Goal: Task Accomplishment & Management: Complete application form

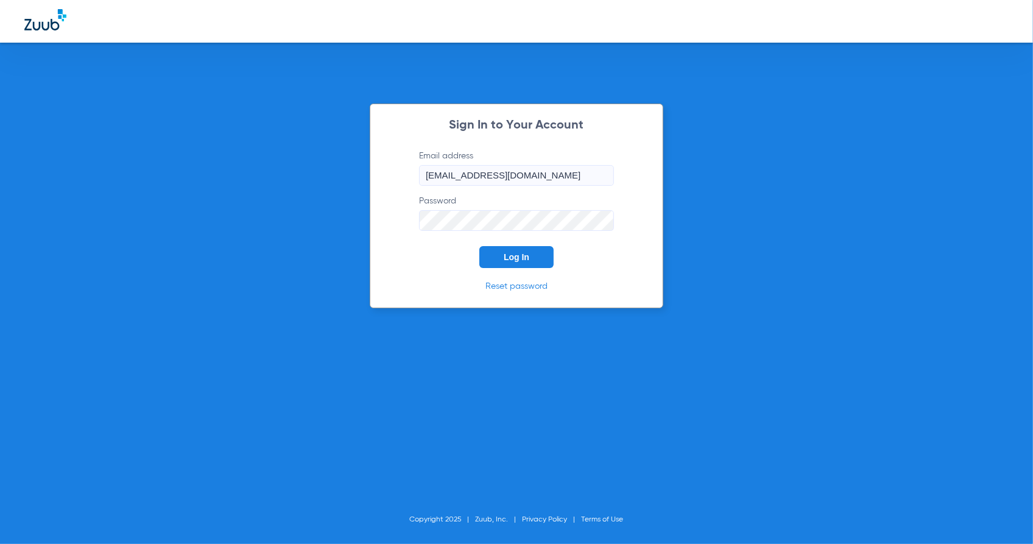
click at [516, 248] on button "Log In" at bounding box center [516, 257] width 74 height 22
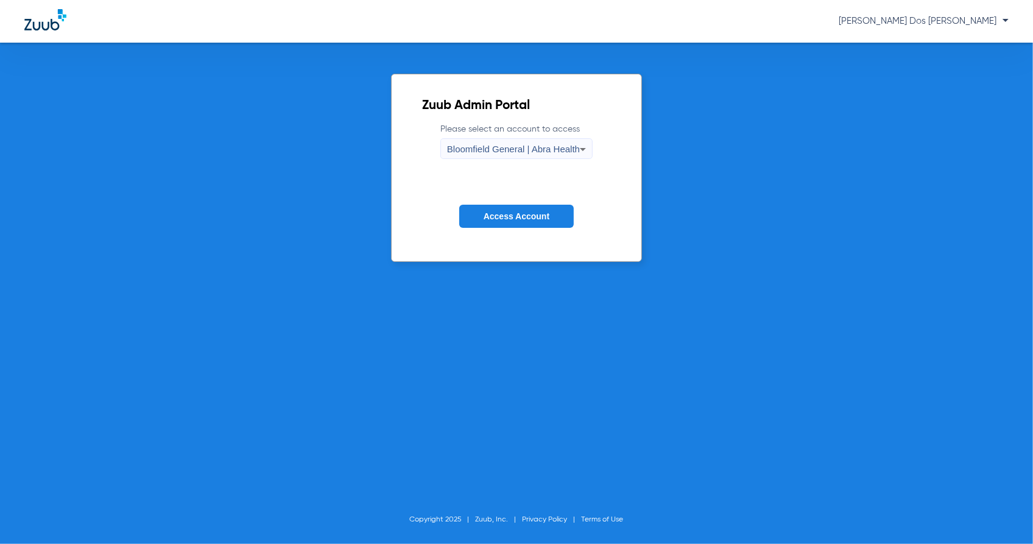
click at [556, 218] on button "Access Account" at bounding box center [516, 217] width 114 height 24
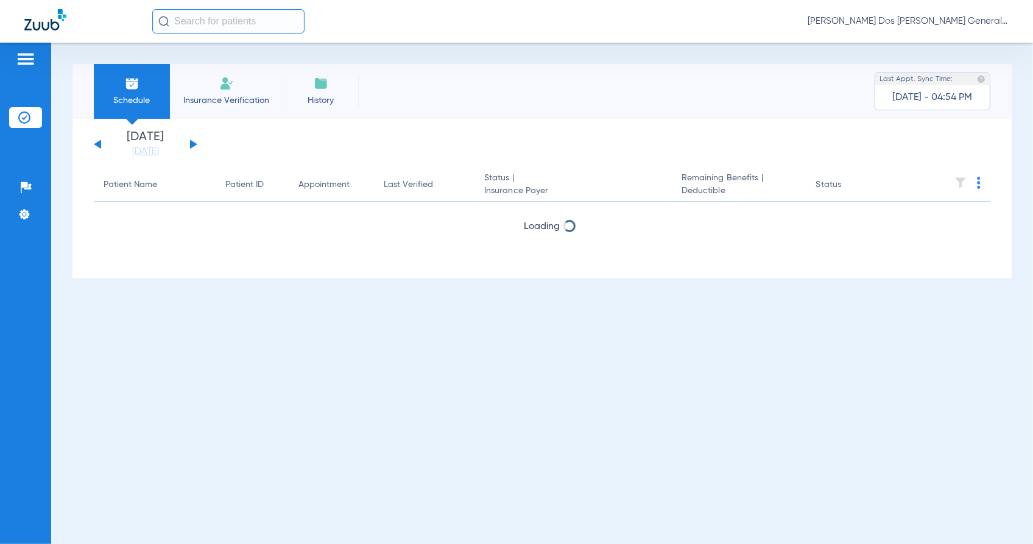
click at [256, 75] on li "Insurance Verification" at bounding box center [226, 91] width 113 height 55
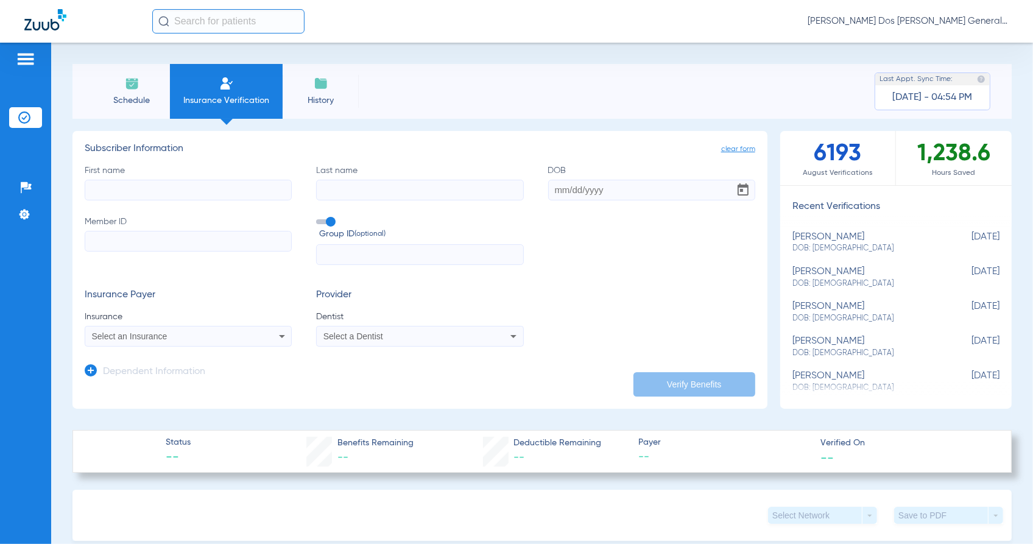
click at [175, 251] on input "Member ID" at bounding box center [188, 241] width 207 height 21
paste input "5764923841"
type input "5764923841"
click at [147, 184] on input "First name" at bounding box center [188, 190] width 207 height 21
type input "diana"
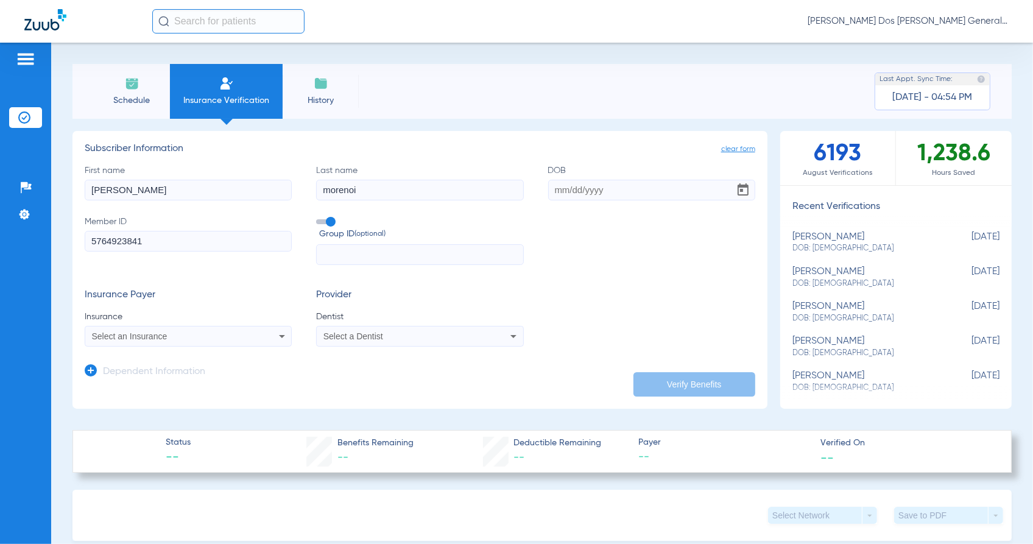
type input "morenoi"
type input "08/08/1984"
click at [360, 193] on input "morenoi" at bounding box center [419, 190] width 207 height 21
type input "moreno"
click at [167, 334] on div "Select an Insurance" at bounding box center [169, 336] width 155 height 9
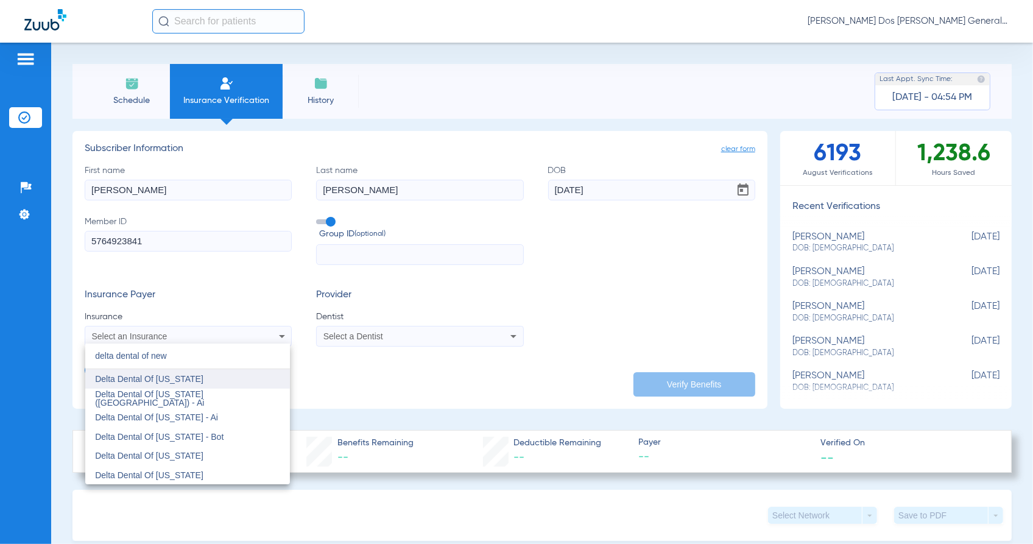
type input "delta dental of new"
click at [169, 384] on span "Delta Dental Of [US_STATE]" at bounding box center [149, 379] width 108 height 10
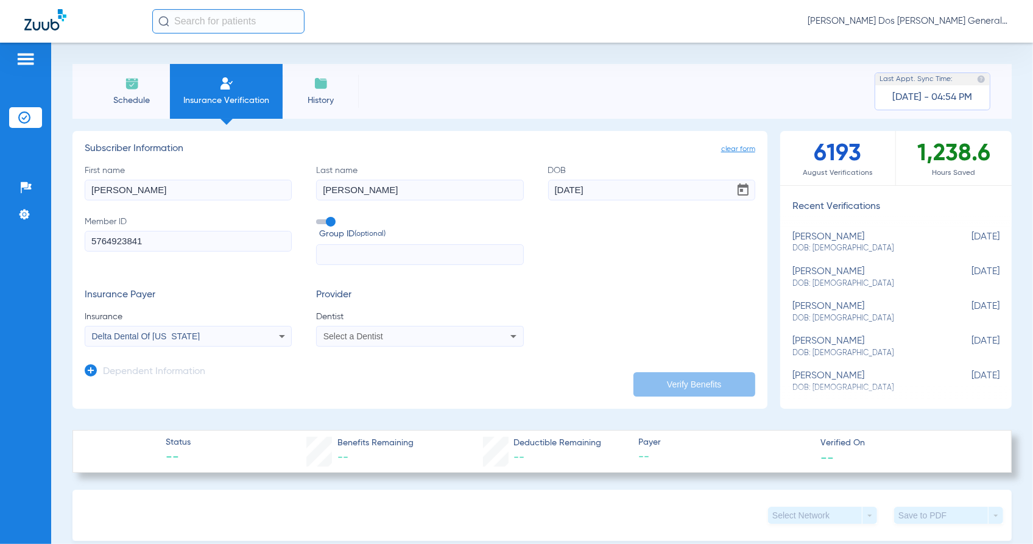
click at [340, 349] on app-dependent-form "Dependent Information" at bounding box center [420, 366] width 670 height 41
click at [341, 340] on span "Select a Dentist" at bounding box center [353, 336] width 60 height 10
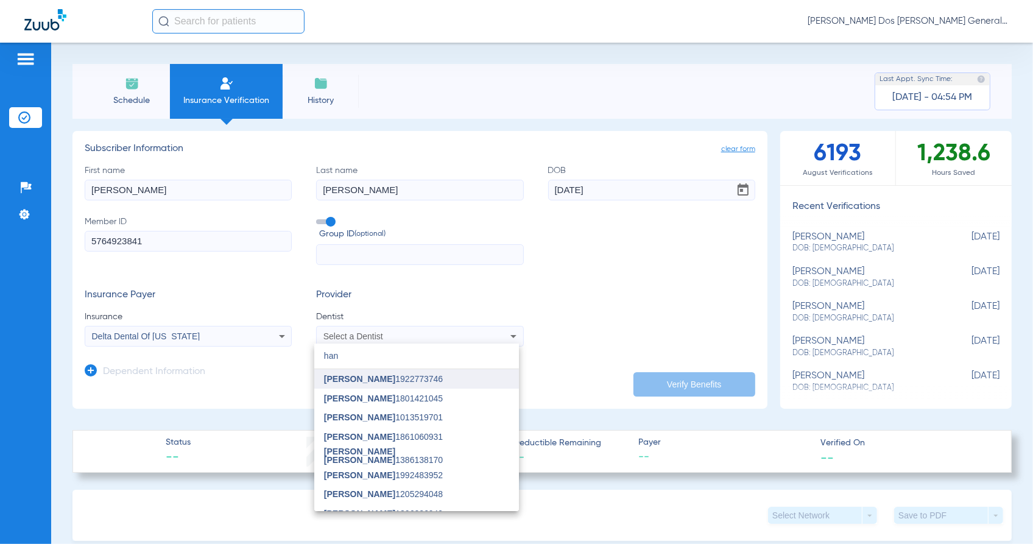
type input "han"
click at [357, 370] on mat-option "[PERSON_NAME] 1922773746" at bounding box center [416, 378] width 205 height 19
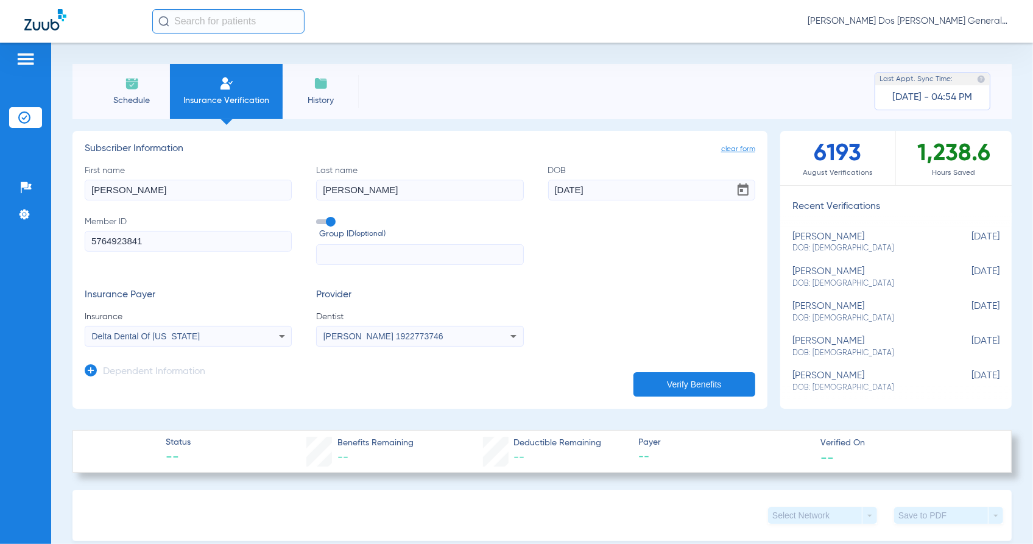
click at [734, 385] on button "Verify Benefits" at bounding box center [694, 384] width 122 height 24
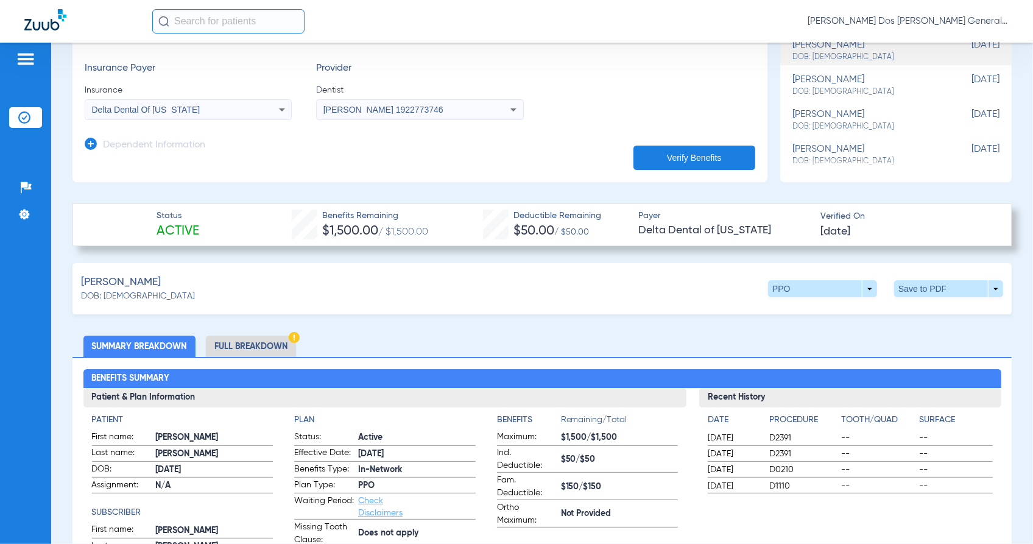
scroll to position [228, 0]
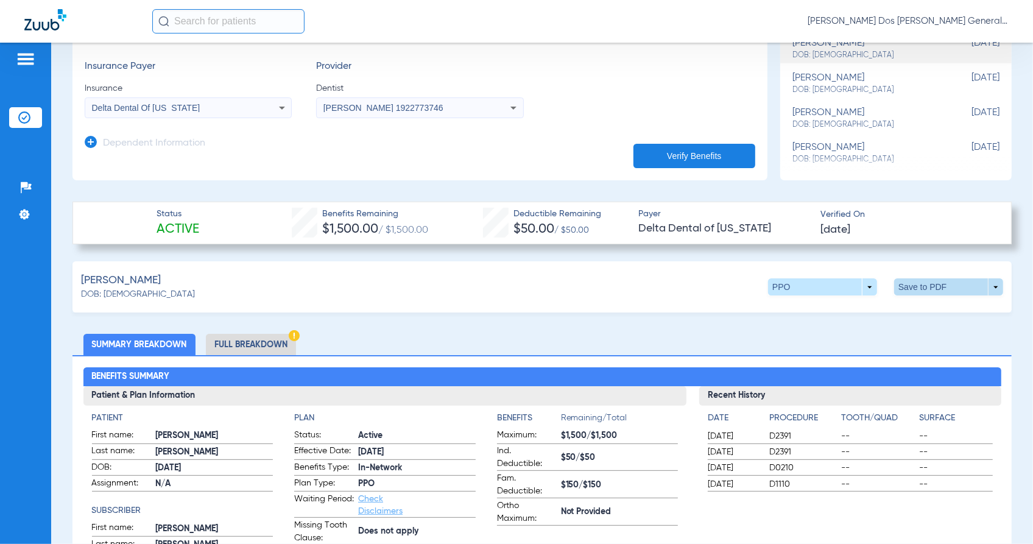
click at [965, 284] on span at bounding box center [948, 286] width 109 height 17
click at [857, 311] on span "Save to PDF" at bounding box center [846, 310] width 48 height 9
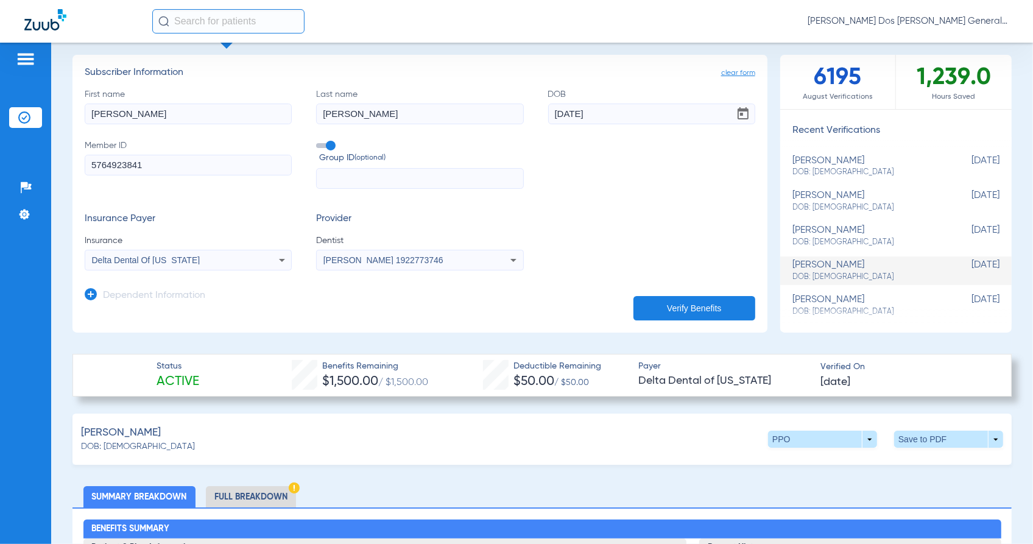
scroll to position [152, 0]
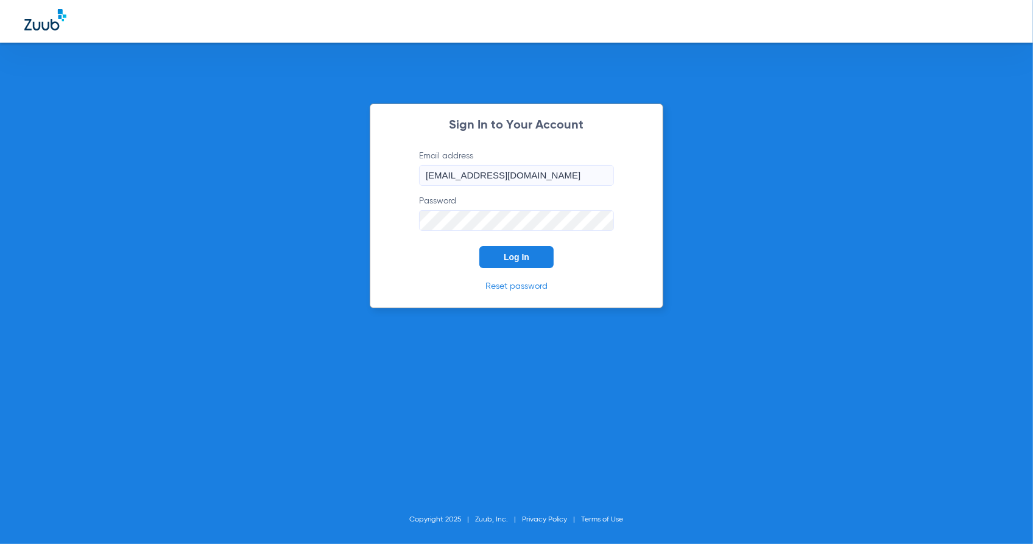
click at [145, 180] on div "Sign In to Your Account Email address bloomfield@abradental.com Password Log In…" at bounding box center [516, 272] width 1033 height 544
click at [500, 251] on button "Log In" at bounding box center [516, 257] width 74 height 22
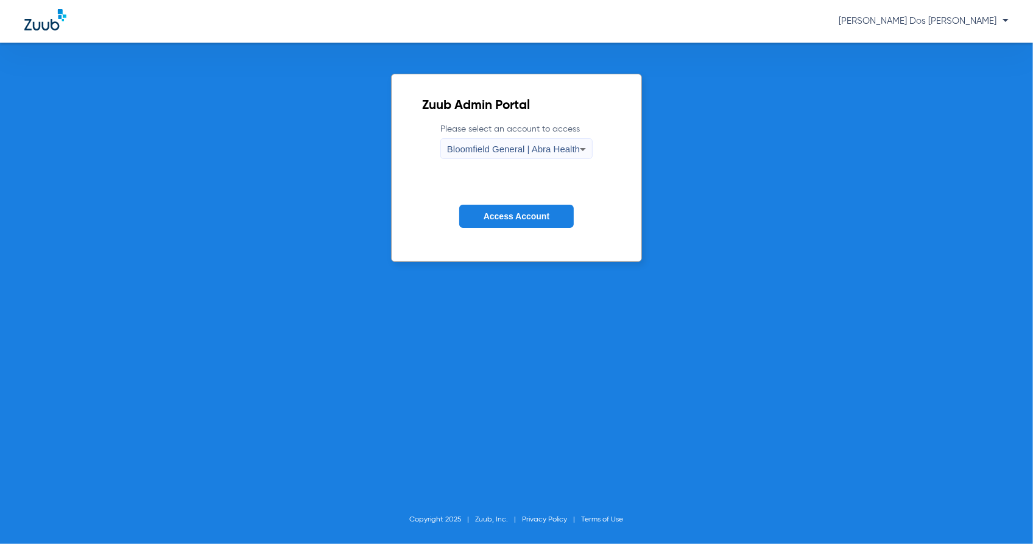
click at [521, 228] on form "Please select an account to access Bloomfield General | Abra Health Access Acco…" at bounding box center [516, 185] width 189 height 124
click at [521, 213] on span "Access Account" at bounding box center [516, 216] width 66 height 10
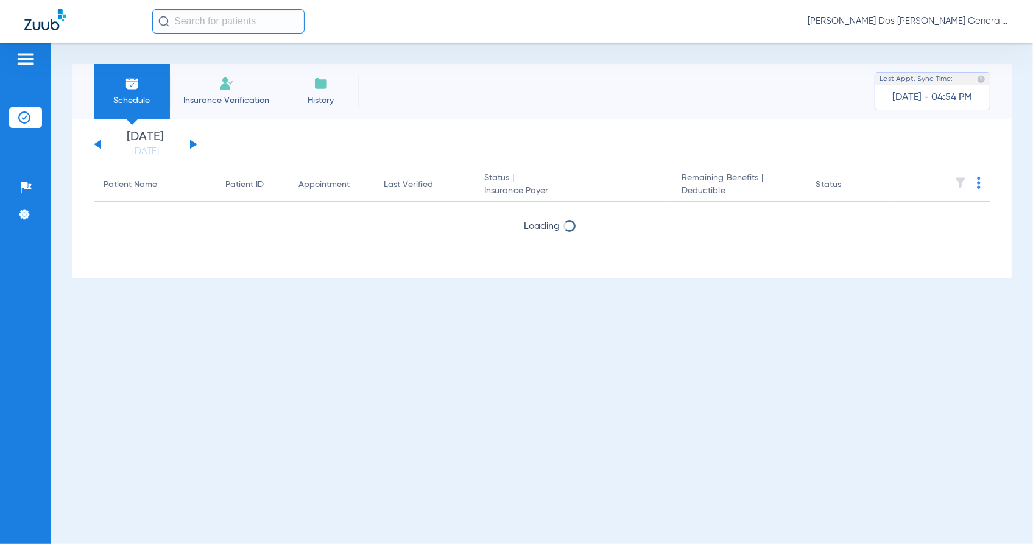
click at [239, 98] on span "Insurance Verification" at bounding box center [226, 100] width 94 height 12
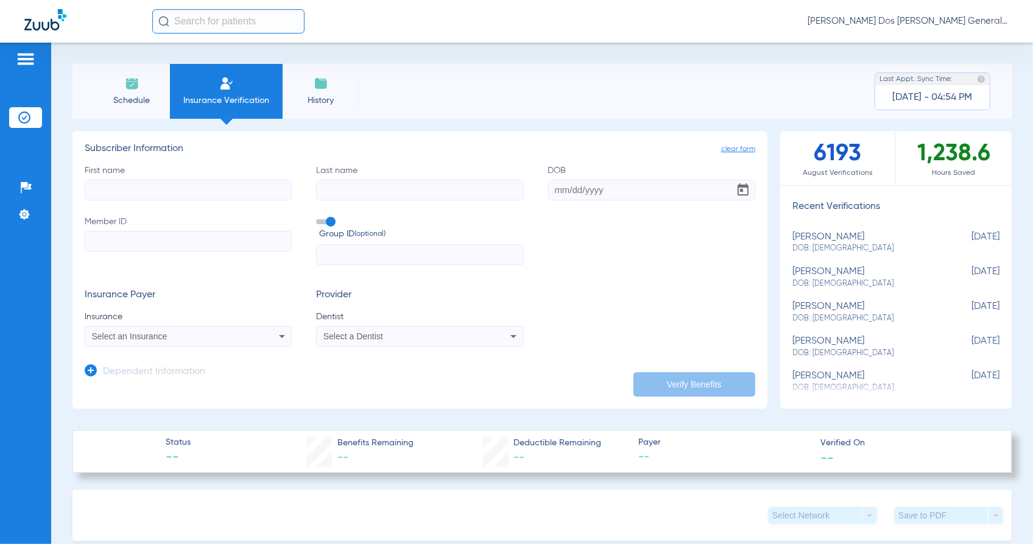
click at [172, 242] on input "Member ID" at bounding box center [188, 241] width 207 height 21
paste input "2356218886"
type input "2356218886"
click at [144, 186] on input "First name" at bounding box center [188, 190] width 207 height 21
type input "anita"
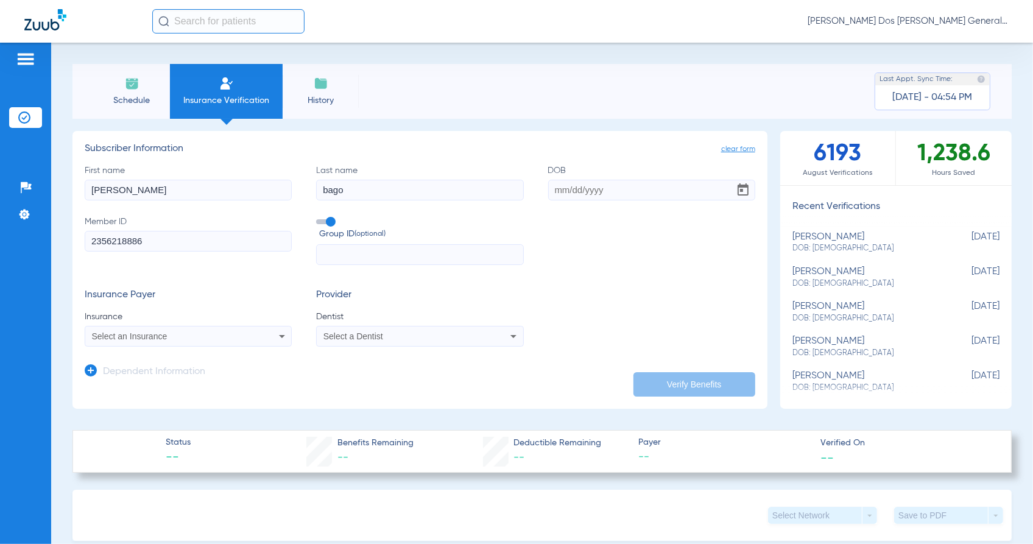
type input "bago"
click at [557, 187] on input "DOB" at bounding box center [651, 190] width 207 height 21
type input "05/12/2005"
click at [136, 335] on span "Select an Insurance" at bounding box center [129, 336] width 75 height 10
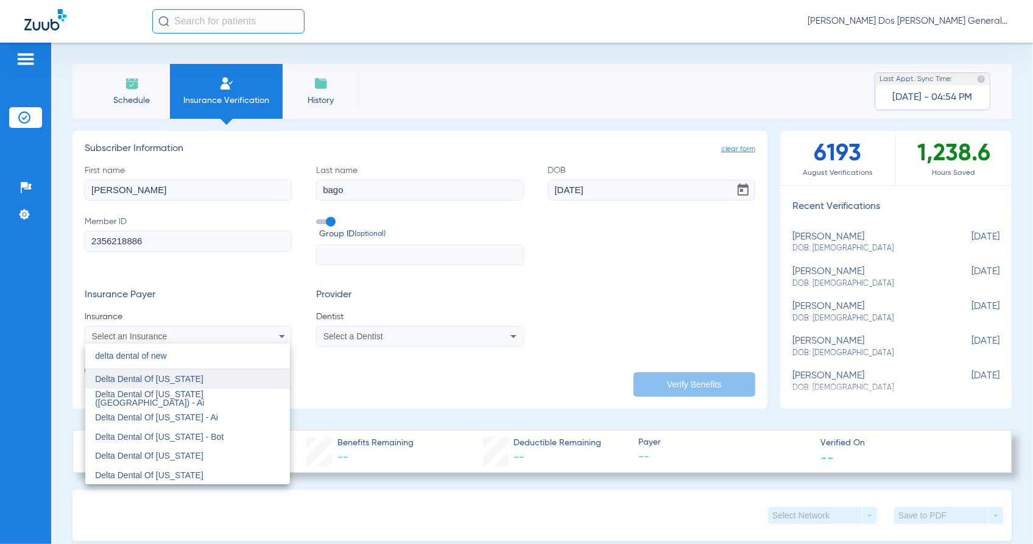
type input "delta dental of new"
click at [143, 384] on span "Delta Dental Of [US_STATE]" at bounding box center [149, 379] width 108 height 10
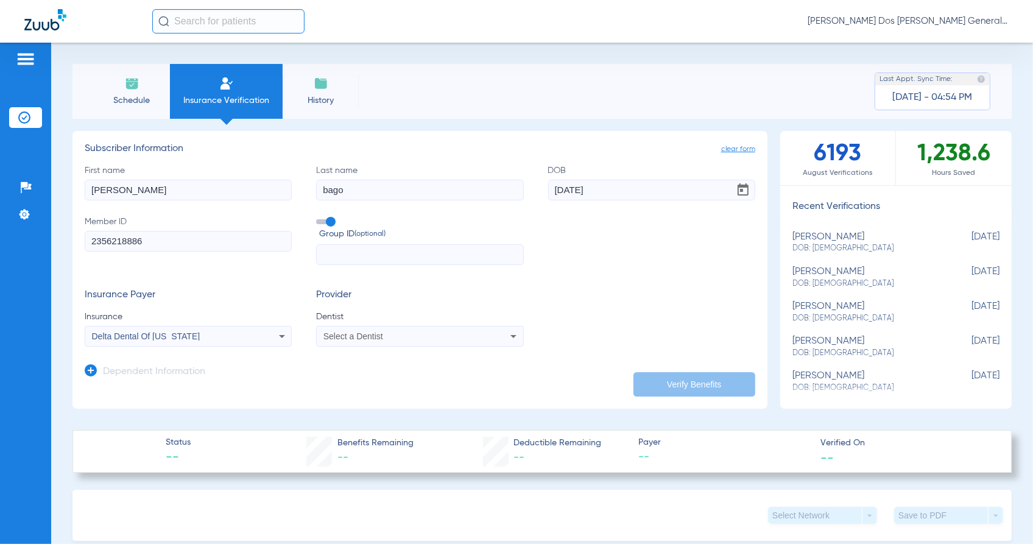
click at [379, 343] on div "Select a Dentist" at bounding box center [420, 336] width 206 height 15
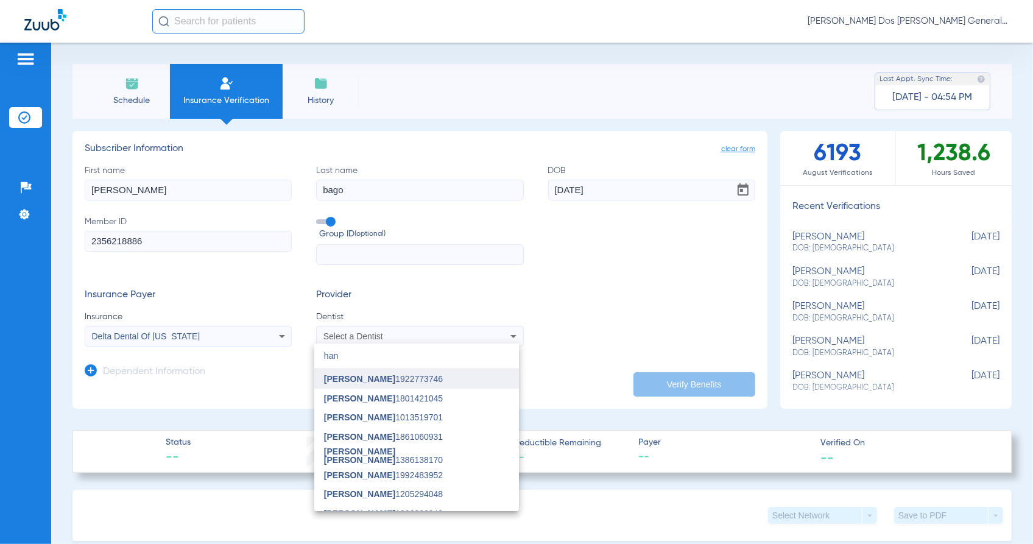
type input "han"
click at [388, 378] on span "[PERSON_NAME] 1922773746" at bounding box center [383, 378] width 119 height 9
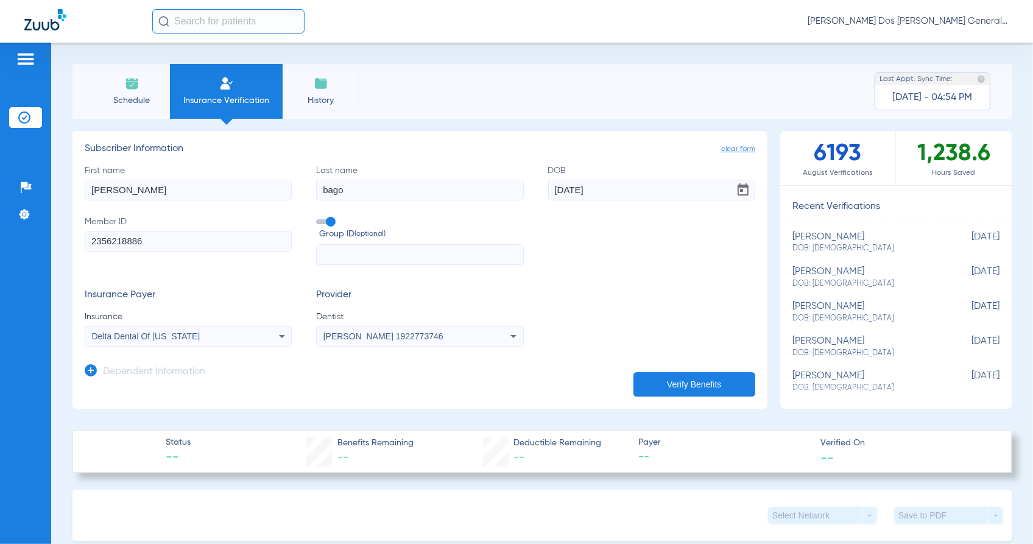
click at [656, 377] on button "Verify Benefits" at bounding box center [694, 384] width 122 height 24
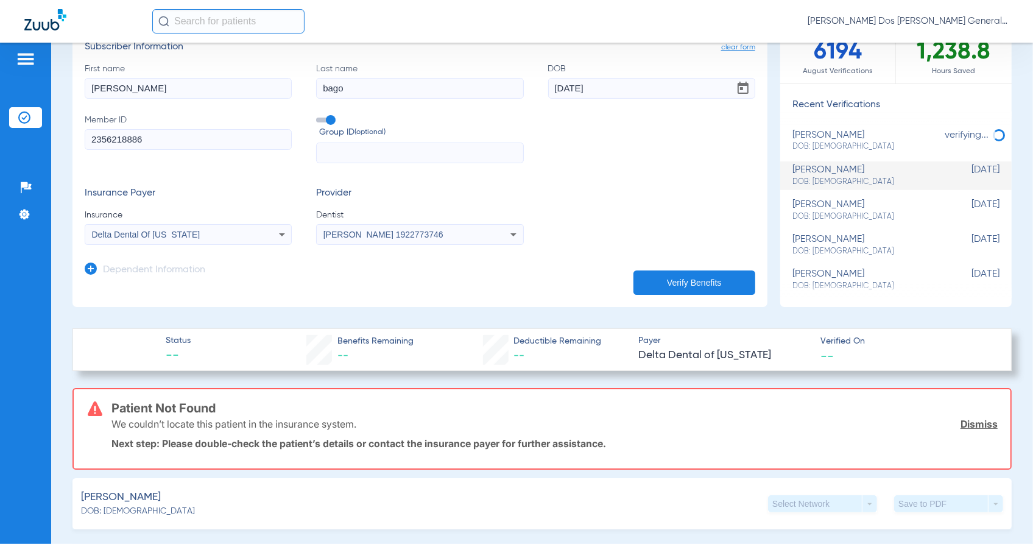
scroll to position [76, 0]
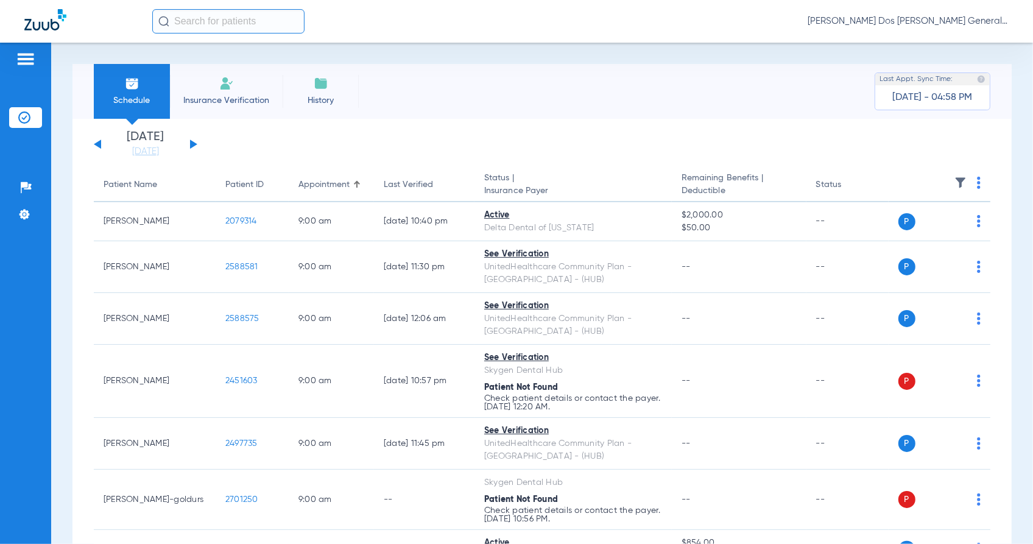
click at [234, 87] on li "Insurance Verification" at bounding box center [226, 91] width 113 height 55
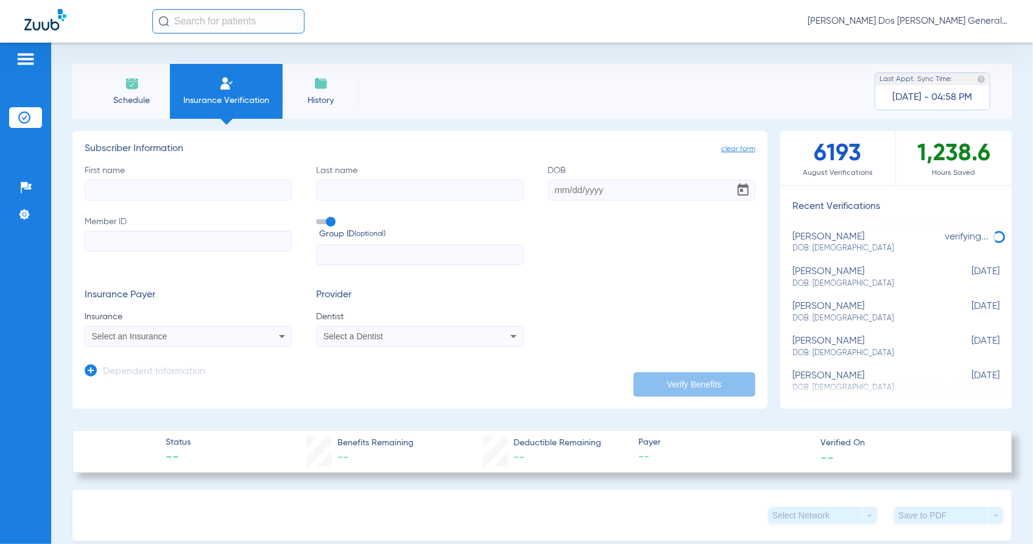
click at [184, 232] on input "Member ID" at bounding box center [188, 241] width 207 height 21
paste input "07746808540"
type input "07746808540"
click at [152, 181] on input "First name" at bounding box center [188, 190] width 207 height 21
type input "[PERSON_NAME]"
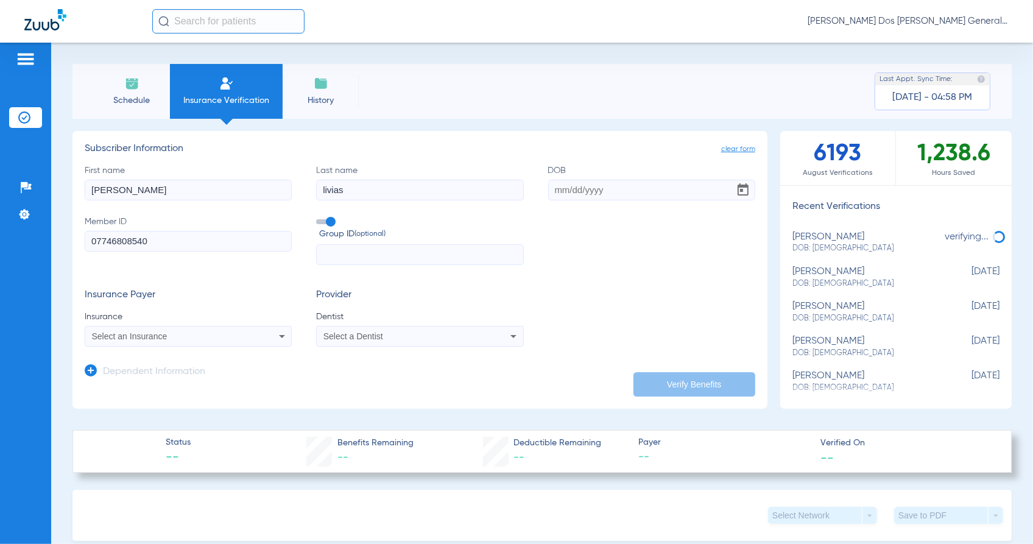
type input "livias"
type input "[DATE]"
click at [169, 340] on div "Select an Insurance" at bounding box center [169, 336] width 155 height 9
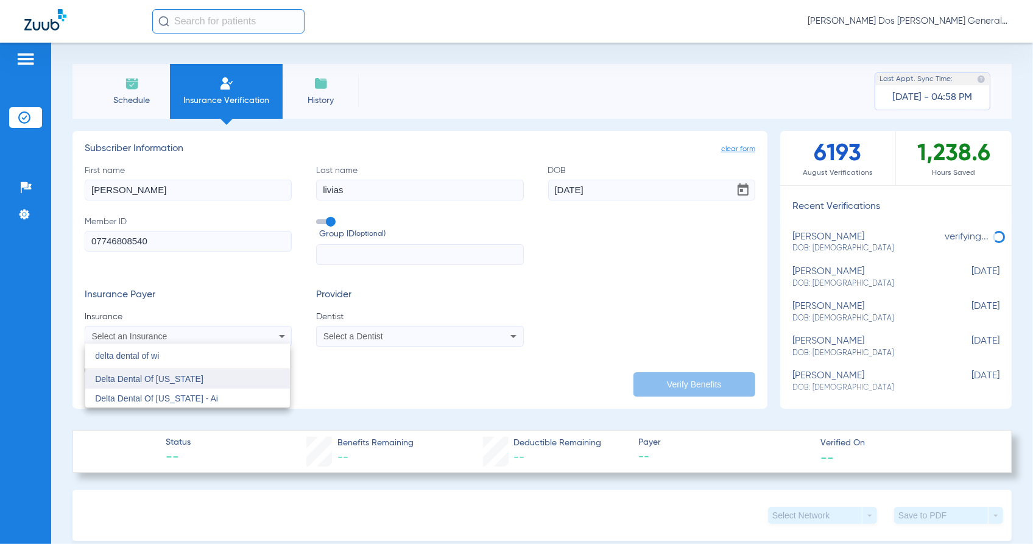
type input "delta dental of wi"
click at [166, 379] on span "Delta Dental Of [US_STATE]" at bounding box center [149, 379] width 108 height 10
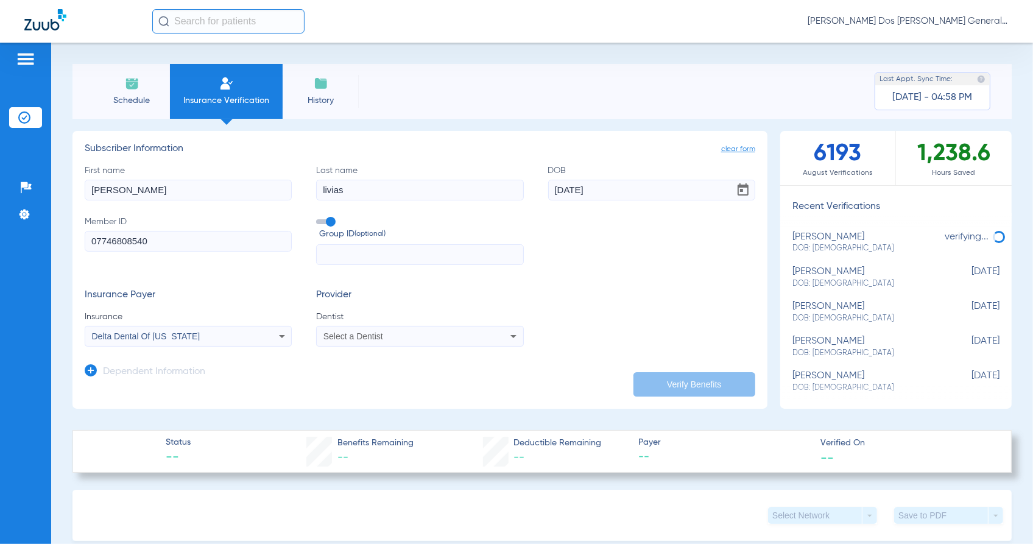
click at [365, 331] on div "Select a Dentist" at bounding box center [420, 336] width 206 height 15
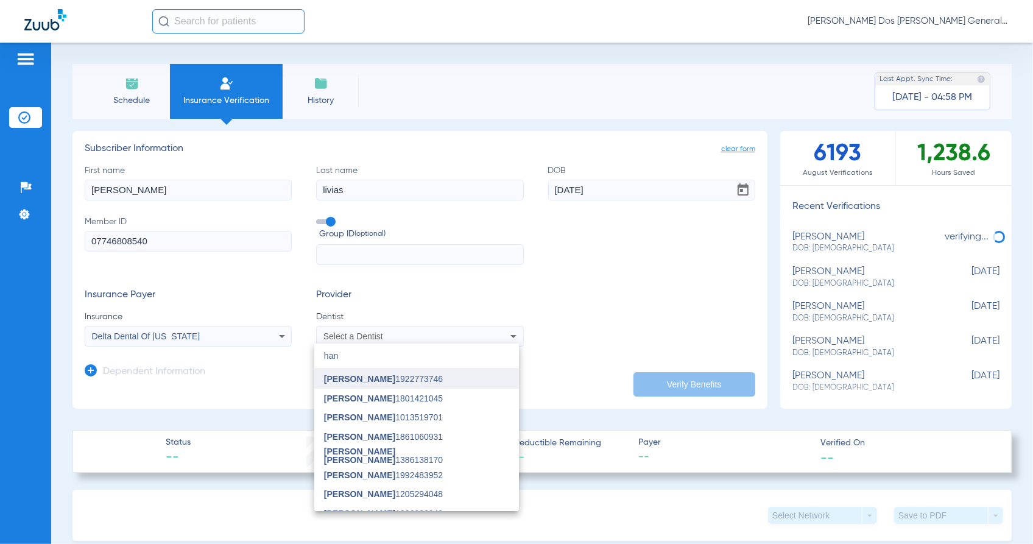
type input "han"
click at [391, 382] on span "[PERSON_NAME] 1922773746" at bounding box center [383, 378] width 119 height 9
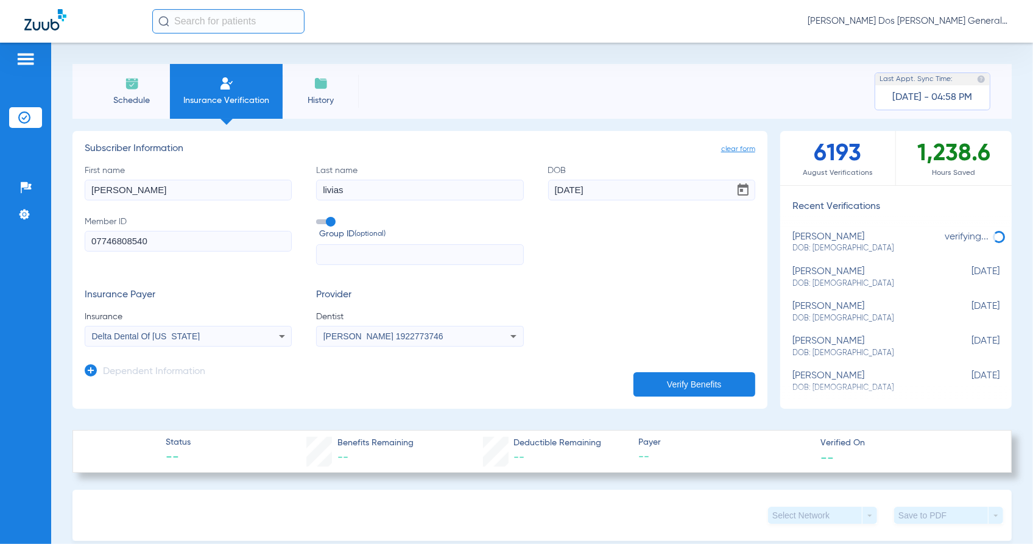
click at [670, 381] on button "Verify Benefits" at bounding box center [694, 384] width 122 height 24
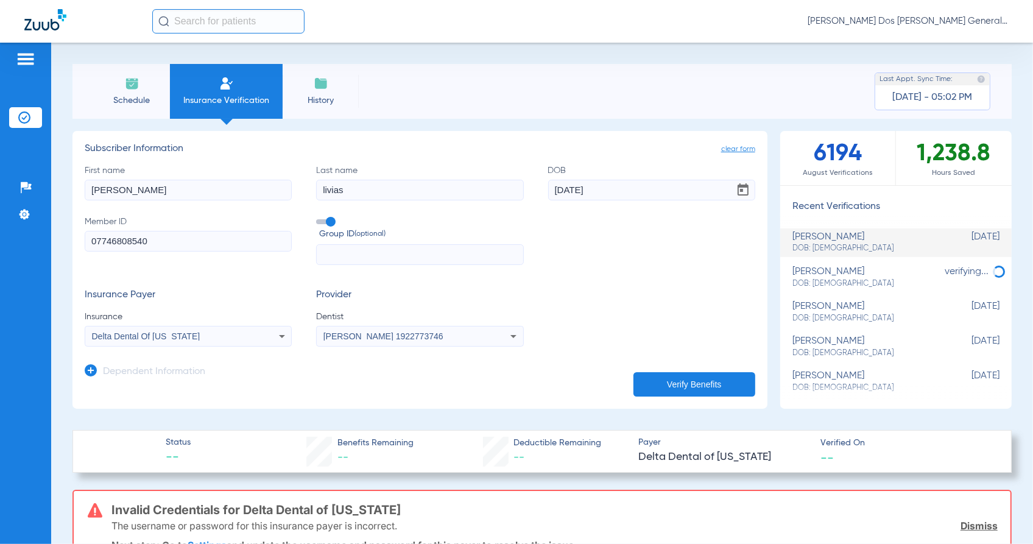
scroll to position [76, 0]
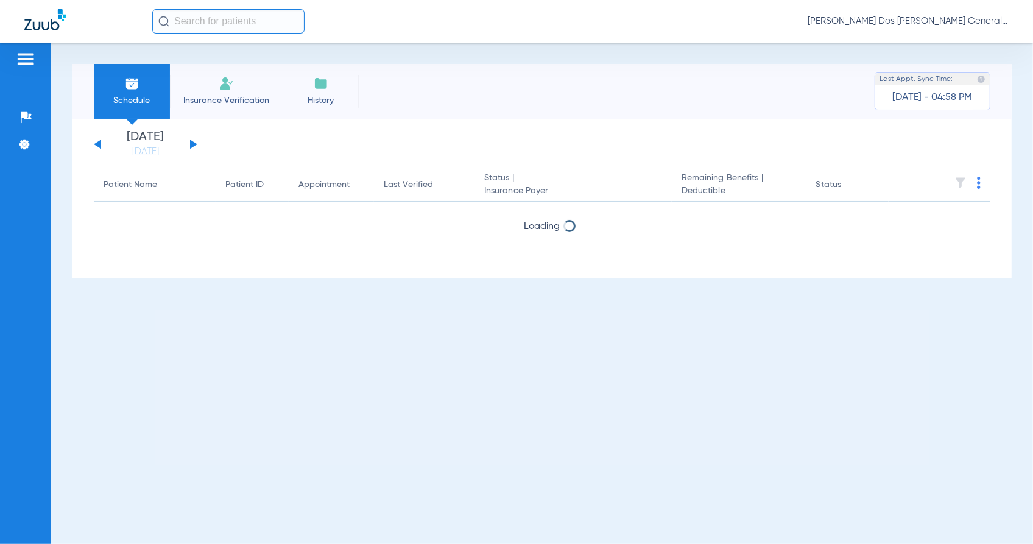
click at [247, 83] on li "Insurance Verification" at bounding box center [226, 91] width 113 height 55
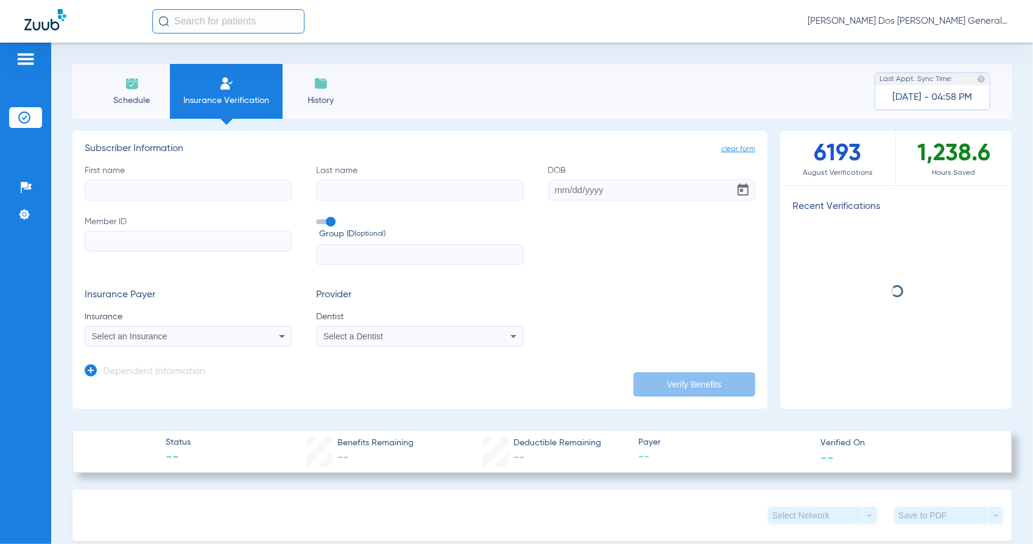
click at [259, 237] on input "Member ID" at bounding box center [188, 241] width 207 height 21
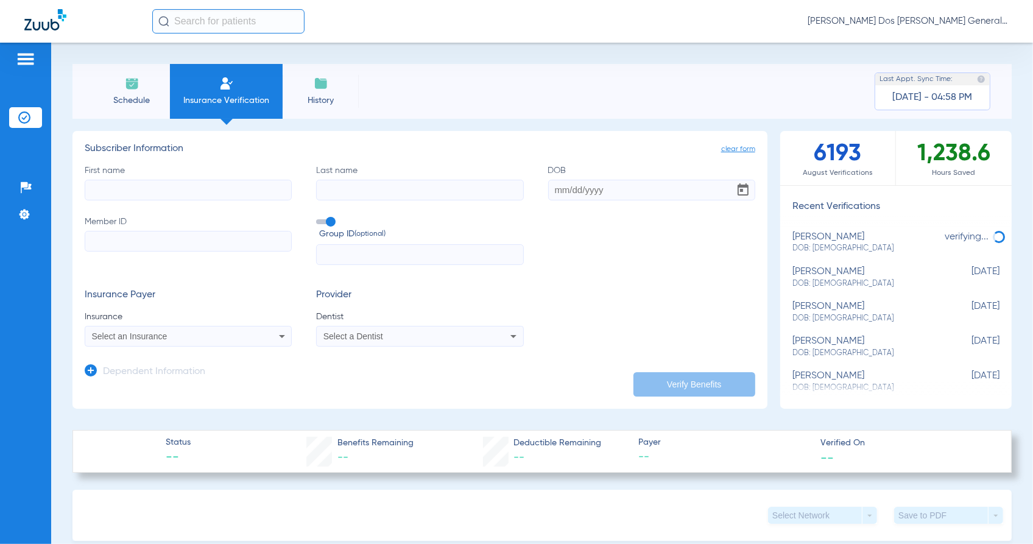
paste input "005114692"
type input "005114692"
click at [157, 184] on input "First name" at bounding box center [188, 190] width 207 height 21
type input "angel"
type input "torres"
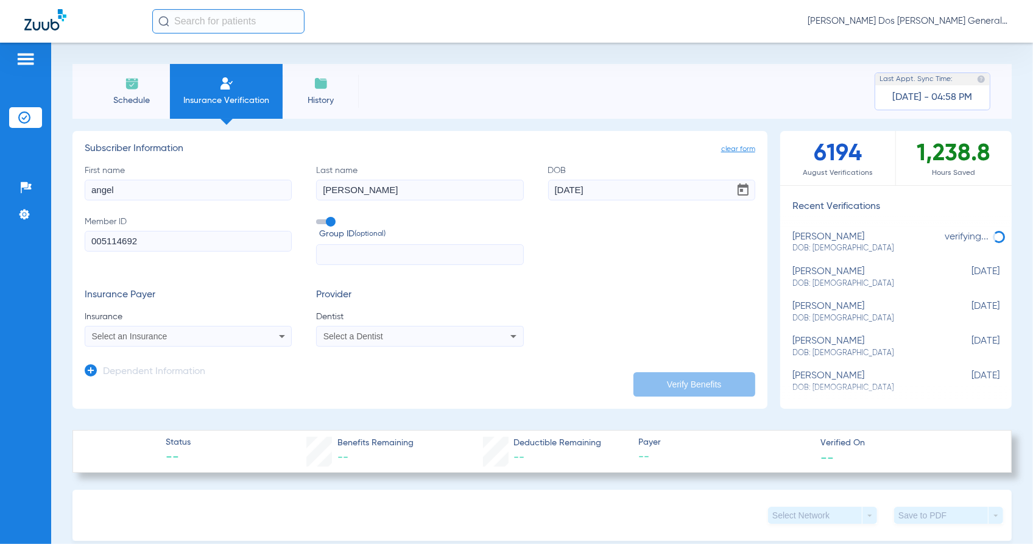
type input "09/14/1989"
click at [166, 332] on div "Select an Insurance" at bounding box center [169, 336] width 155 height 9
type input "delta dental of pe"
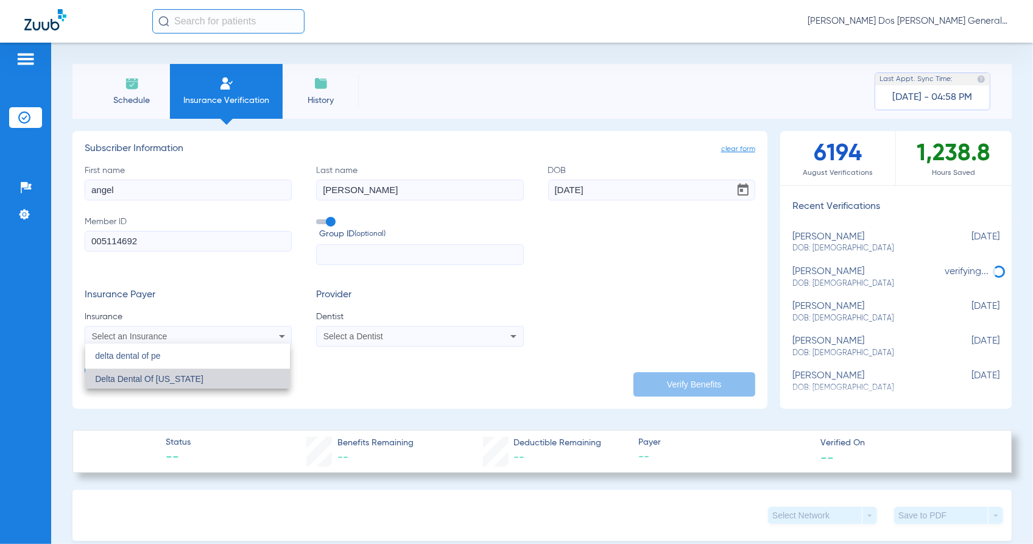
click at [195, 372] on mat-option "Delta Dental Of [US_STATE]" at bounding box center [187, 378] width 205 height 19
click at [367, 335] on span "Select a Dentist" at bounding box center [353, 336] width 60 height 10
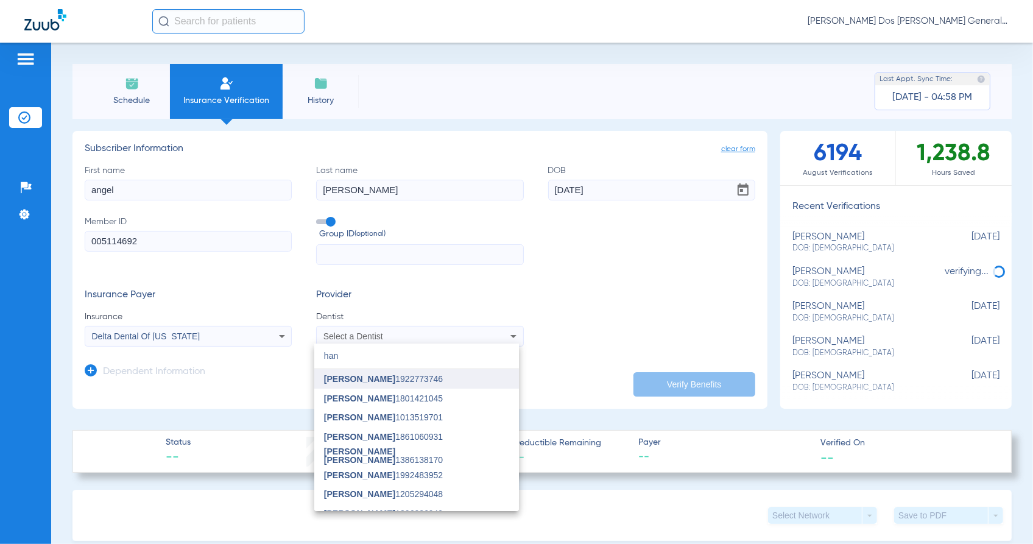
type input "han"
click at [379, 378] on span "[PERSON_NAME] 1922773746" at bounding box center [383, 378] width 119 height 9
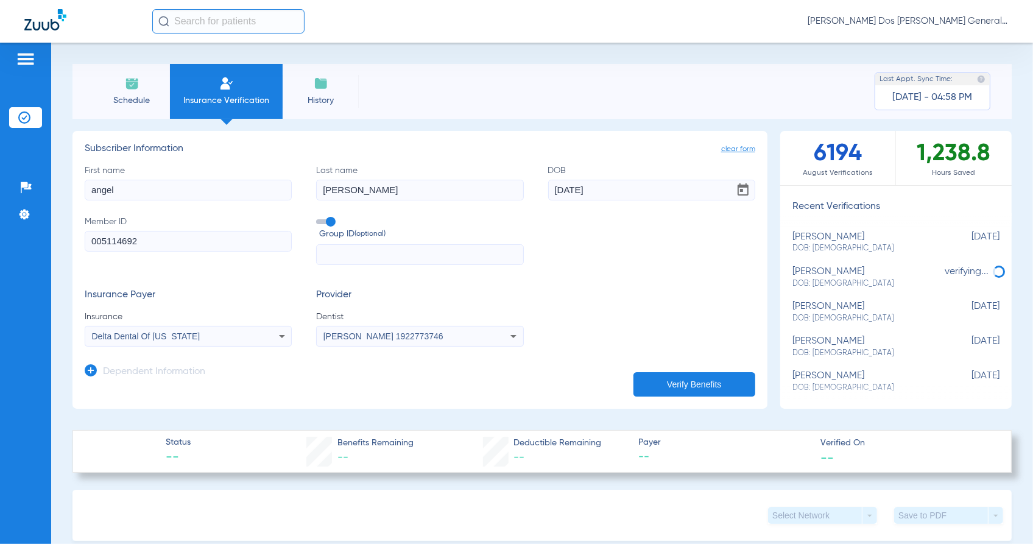
click at [676, 375] on button "Verify Benefits" at bounding box center [694, 384] width 122 height 24
type input "angel"
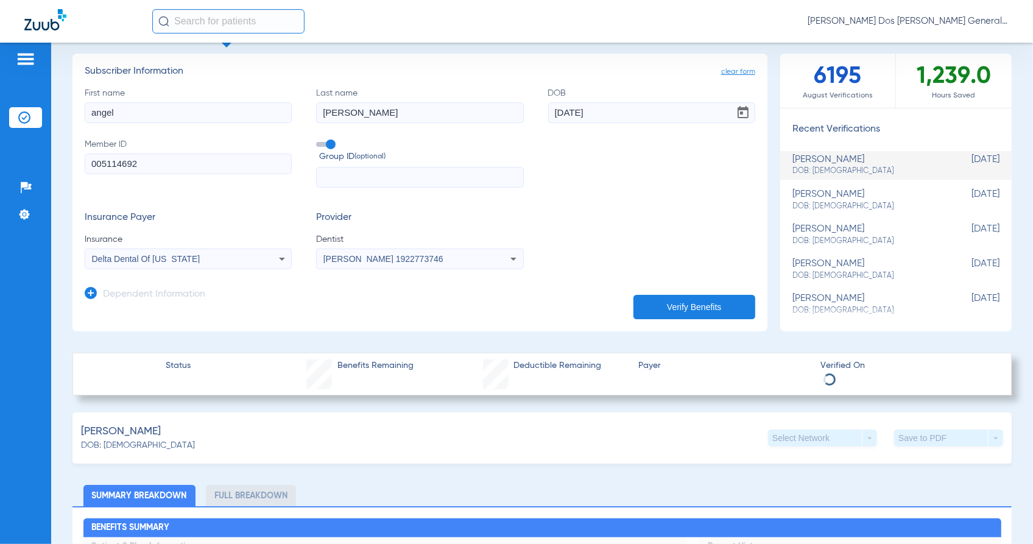
scroll to position [152, 0]
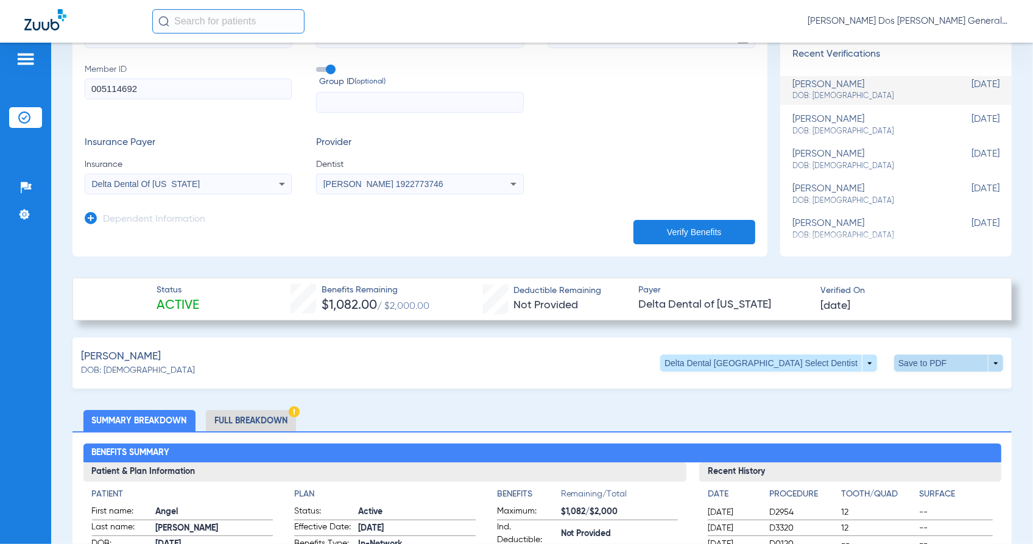
click at [934, 357] on span at bounding box center [948, 362] width 29 height 29
click at [841, 382] on span "Save to PDF" at bounding box center [846, 386] width 48 height 9
